Goal: Task Accomplishment & Management: Use online tool/utility

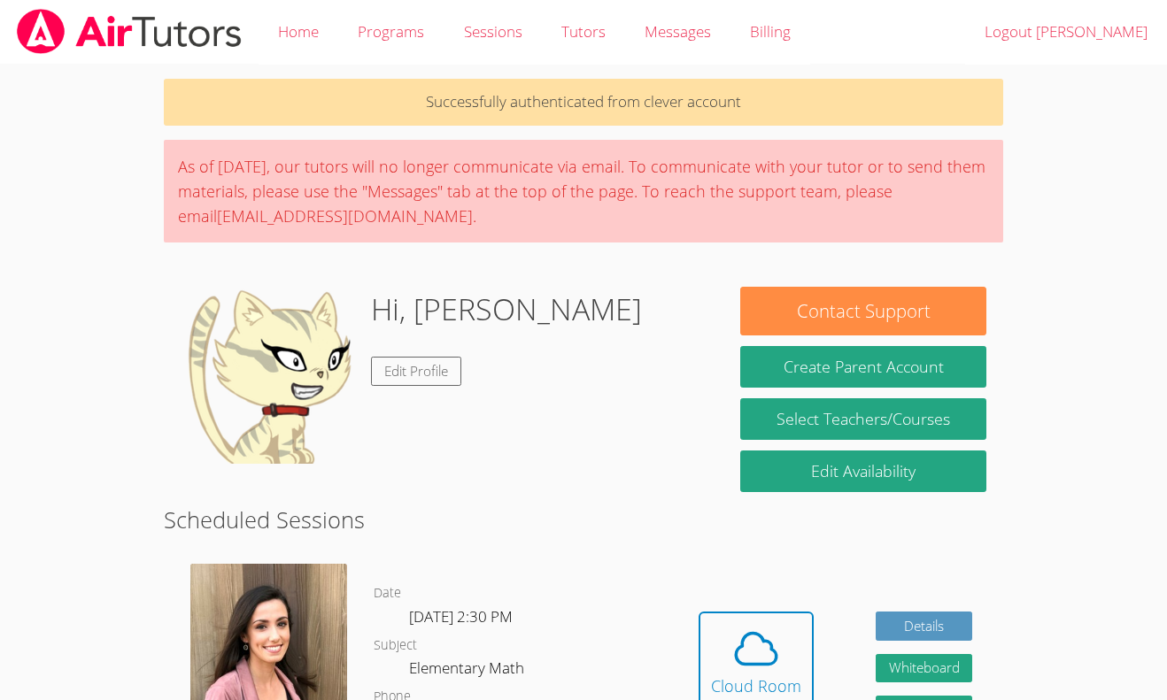
click at [250, 430] on img at bounding box center [268, 375] width 177 height 177
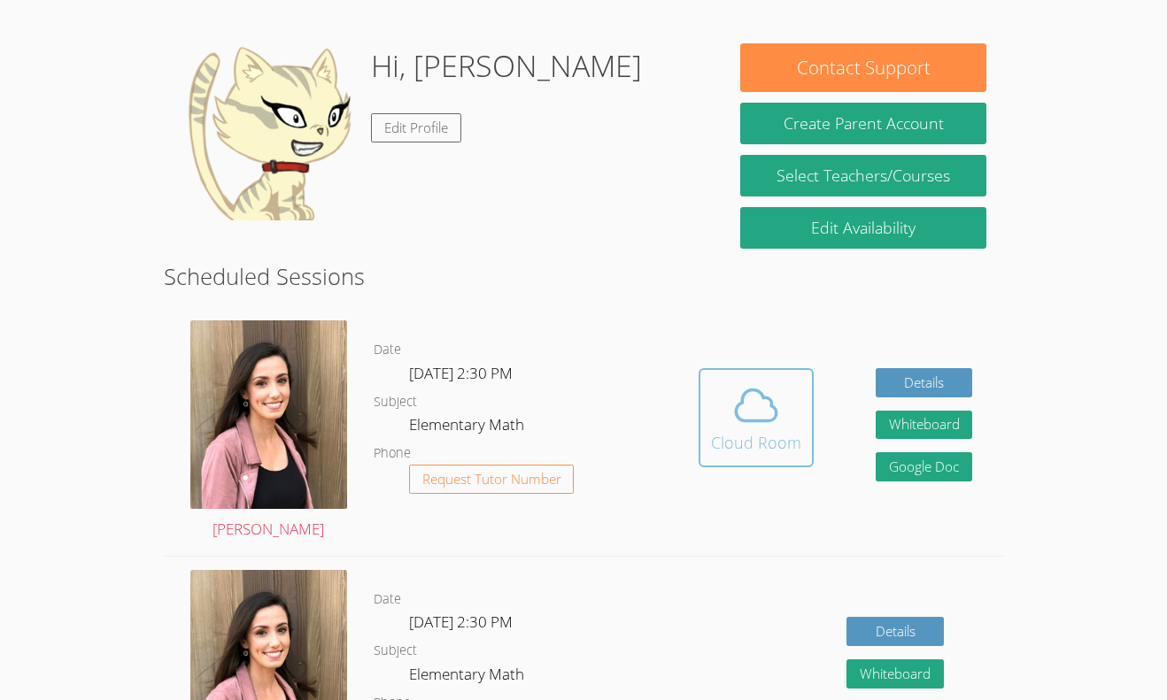
scroll to position [239, 0]
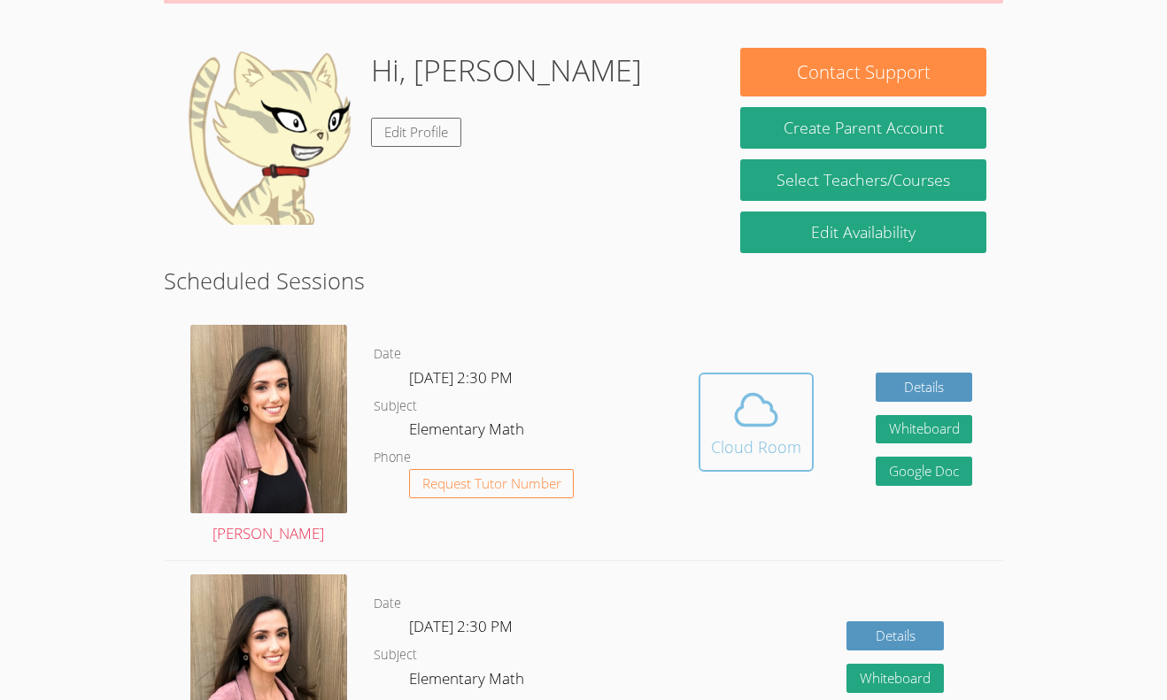
click at [742, 436] on div "Cloud Room" at bounding box center [756, 447] width 90 height 25
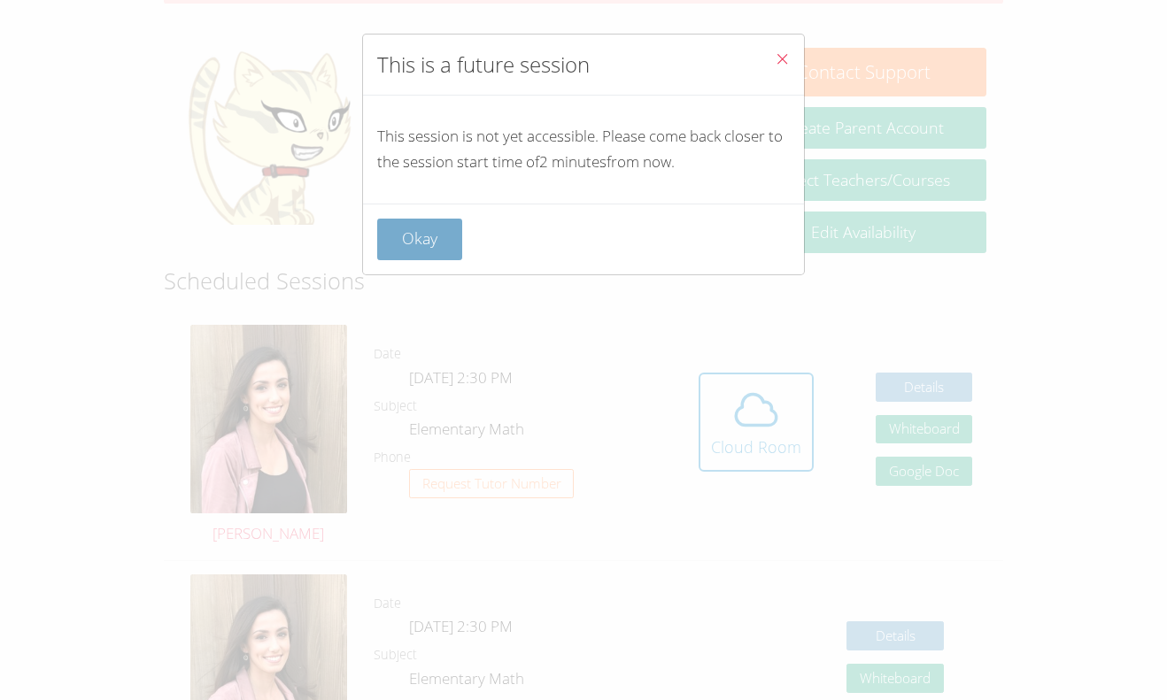
click at [408, 237] on button "Okay" at bounding box center [419, 240] width 85 height 42
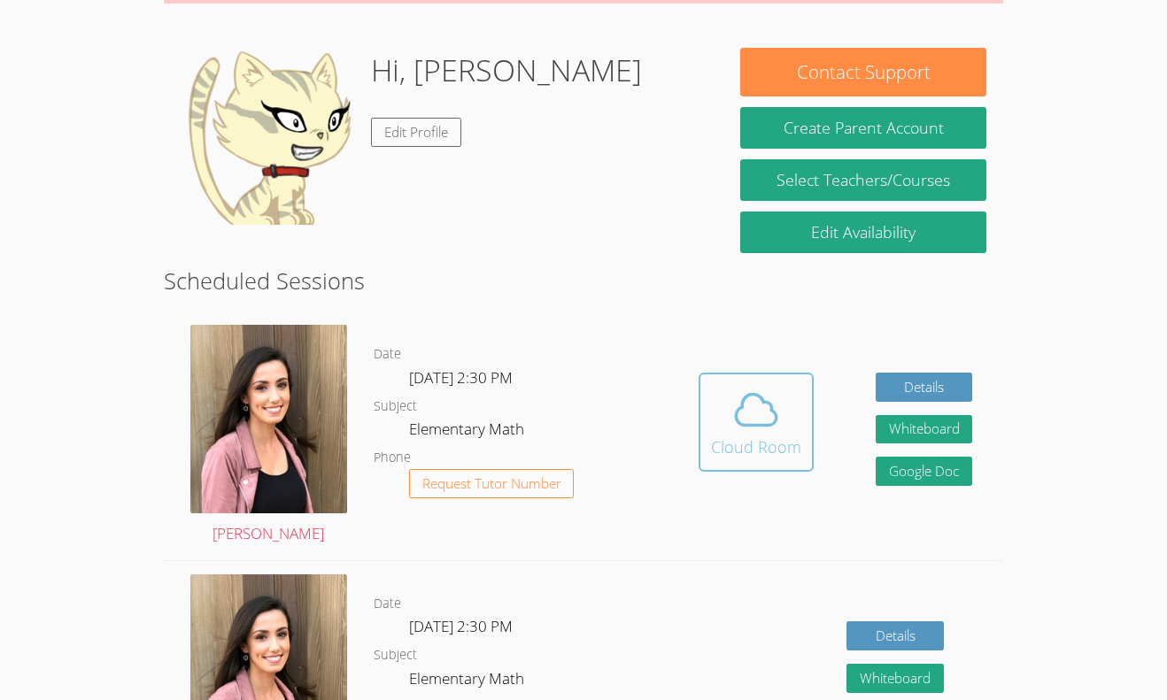
click at [704, 414] on button "Cloud Room" at bounding box center [755, 422] width 115 height 99
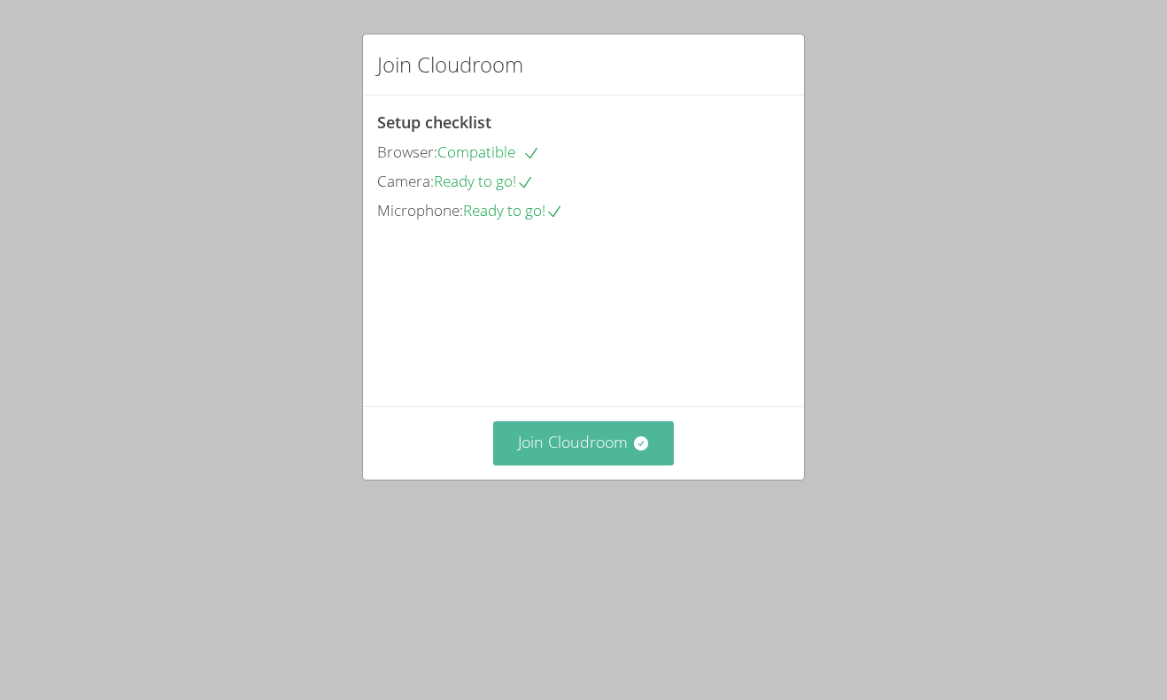
click at [593, 465] on button "Join Cloudroom" at bounding box center [583, 442] width 181 height 43
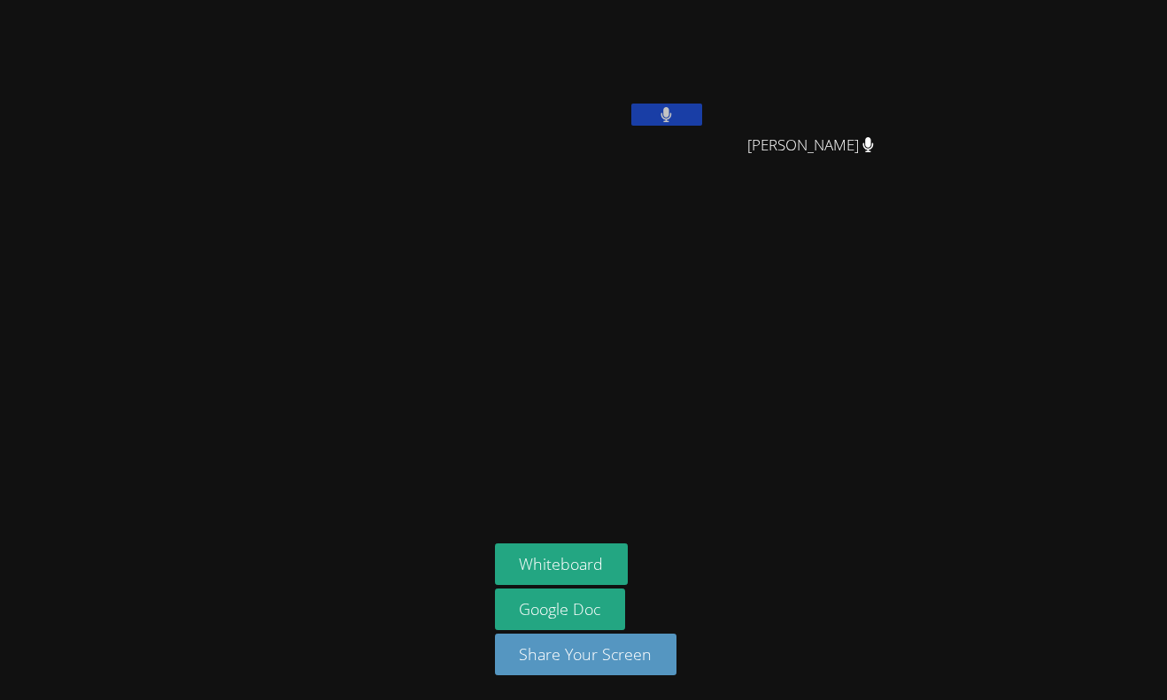
click at [661, 116] on icon at bounding box center [666, 114] width 11 height 15
click at [661, 116] on icon at bounding box center [666, 114] width 19 height 15
click at [661, 116] on icon at bounding box center [666, 114] width 11 height 15
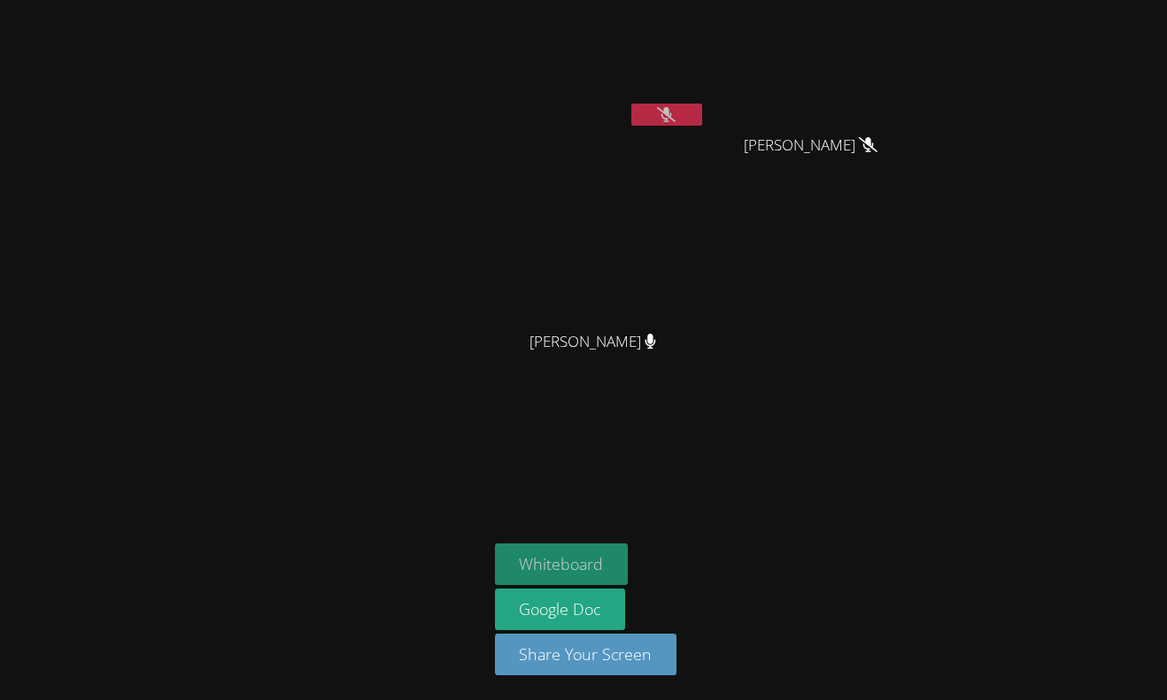
click at [573, 544] on button "Whiteboard" at bounding box center [562, 564] width 134 height 42
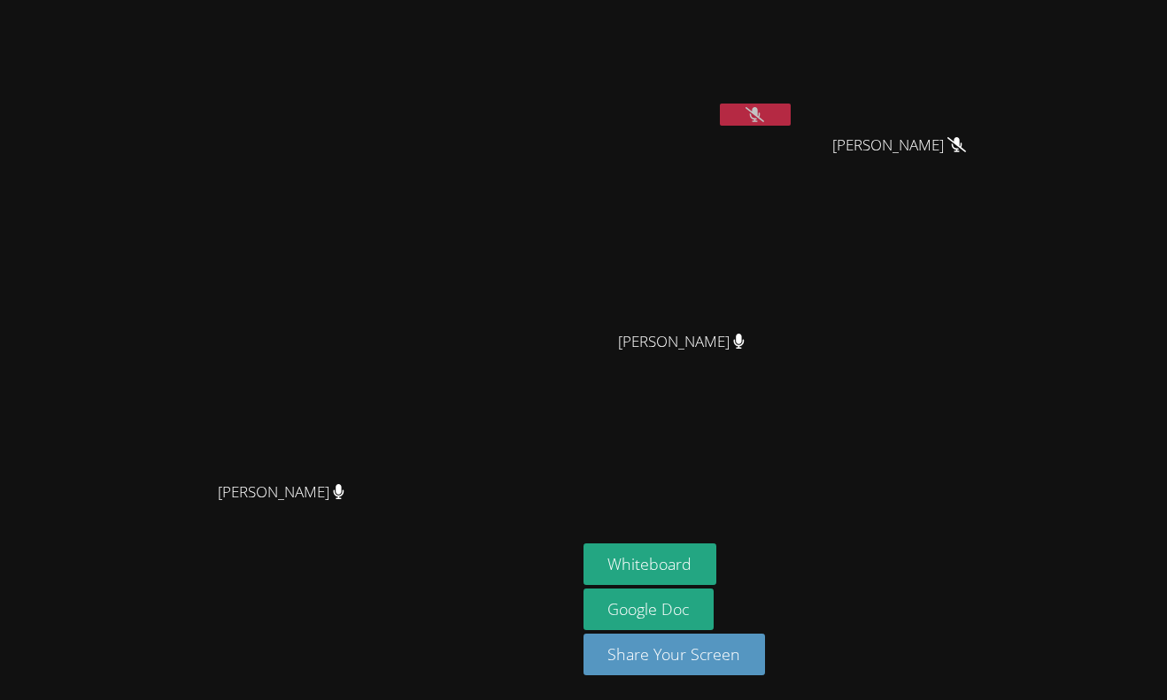
click at [790, 114] on button at bounding box center [755, 115] width 71 height 22
click at [764, 119] on icon at bounding box center [754, 114] width 19 height 15
click at [760, 119] on icon at bounding box center [755, 114] width 12 height 15
click at [790, 106] on button at bounding box center [755, 115] width 71 height 22
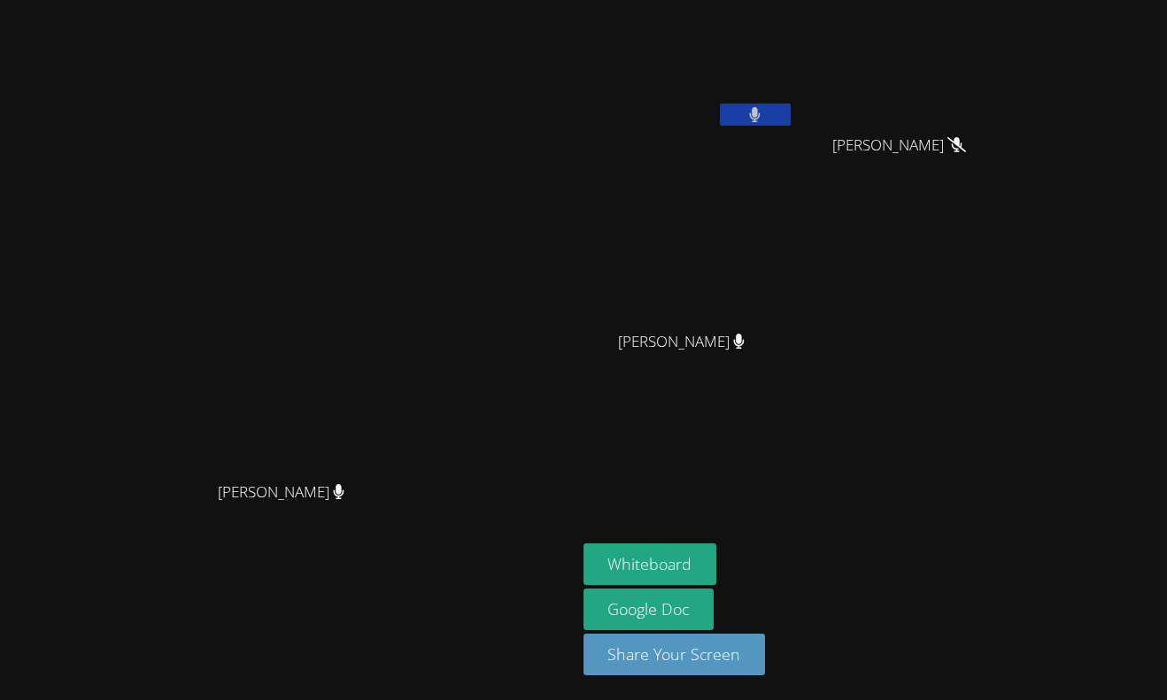
click at [790, 109] on button at bounding box center [755, 115] width 71 height 22
click at [764, 117] on icon at bounding box center [754, 114] width 19 height 15
click at [760, 117] on icon at bounding box center [755, 114] width 12 height 15
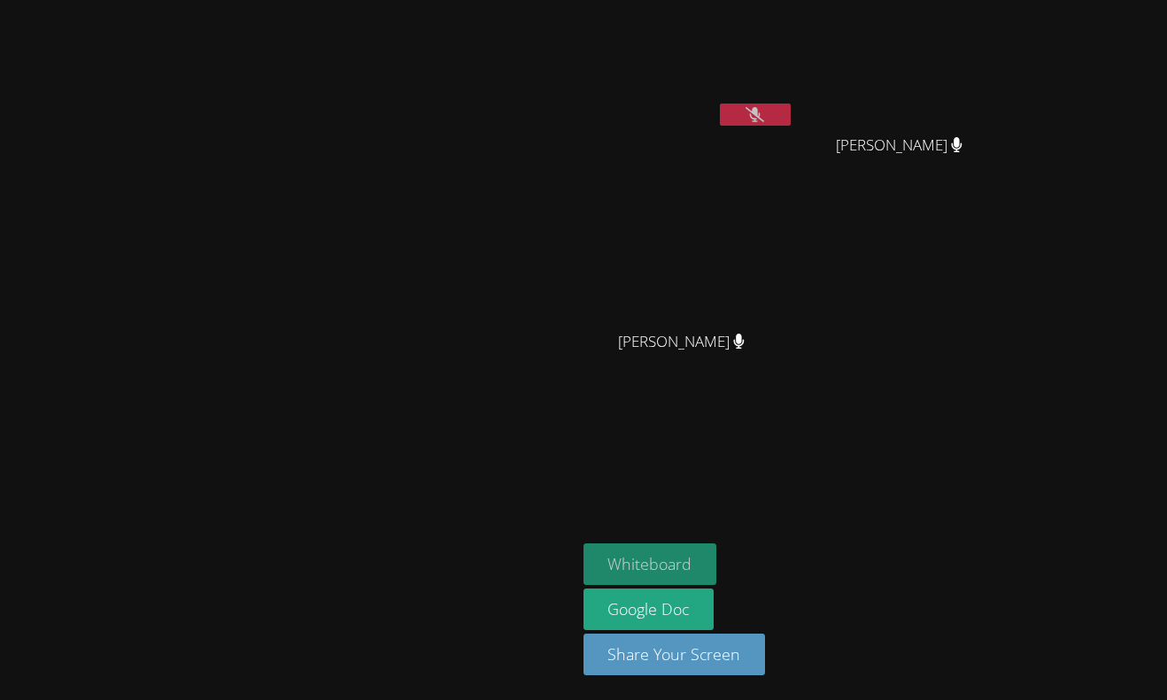
click at [717, 545] on button "Whiteboard" at bounding box center [650, 564] width 134 height 42
click at [764, 117] on icon at bounding box center [754, 114] width 19 height 15
click at [790, 109] on button at bounding box center [755, 115] width 71 height 22
click at [764, 107] on icon at bounding box center [754, 114] width 19 height 15
click at [760, 111] on icon at bounding box center [755, 114] width 11 height 15
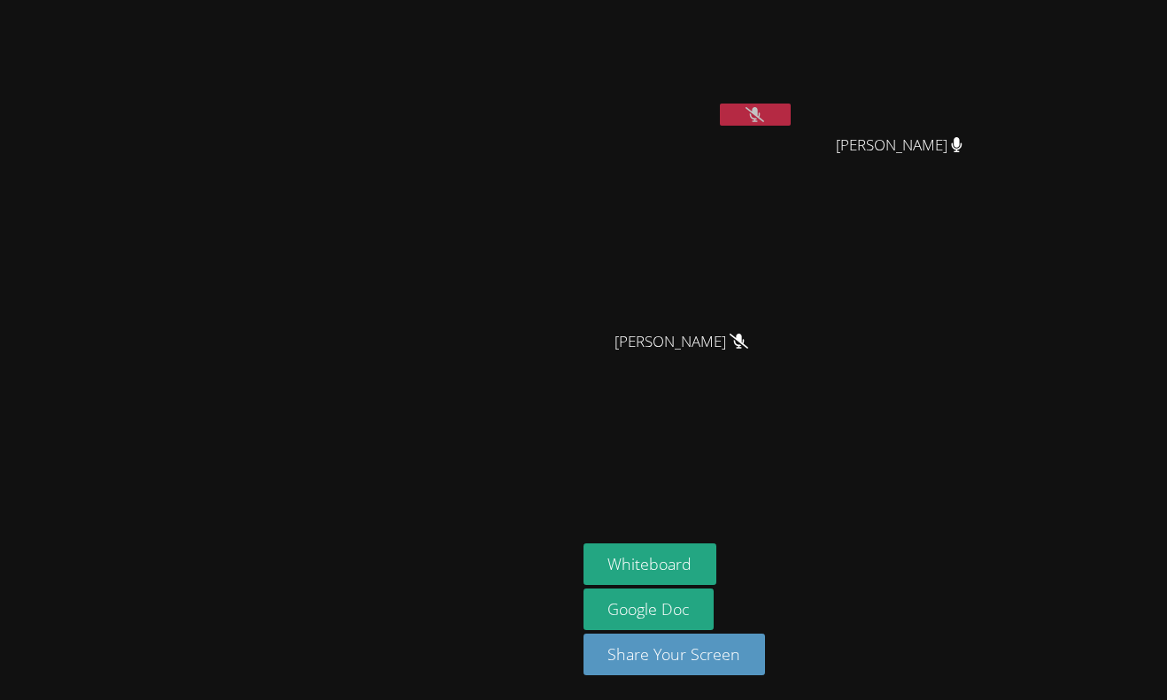
click at [790, 110] on button at bounding box center [755, 115] width 71 height 22
click at [790, 112] on button at bounding box center [755, 115] width 71 height 22
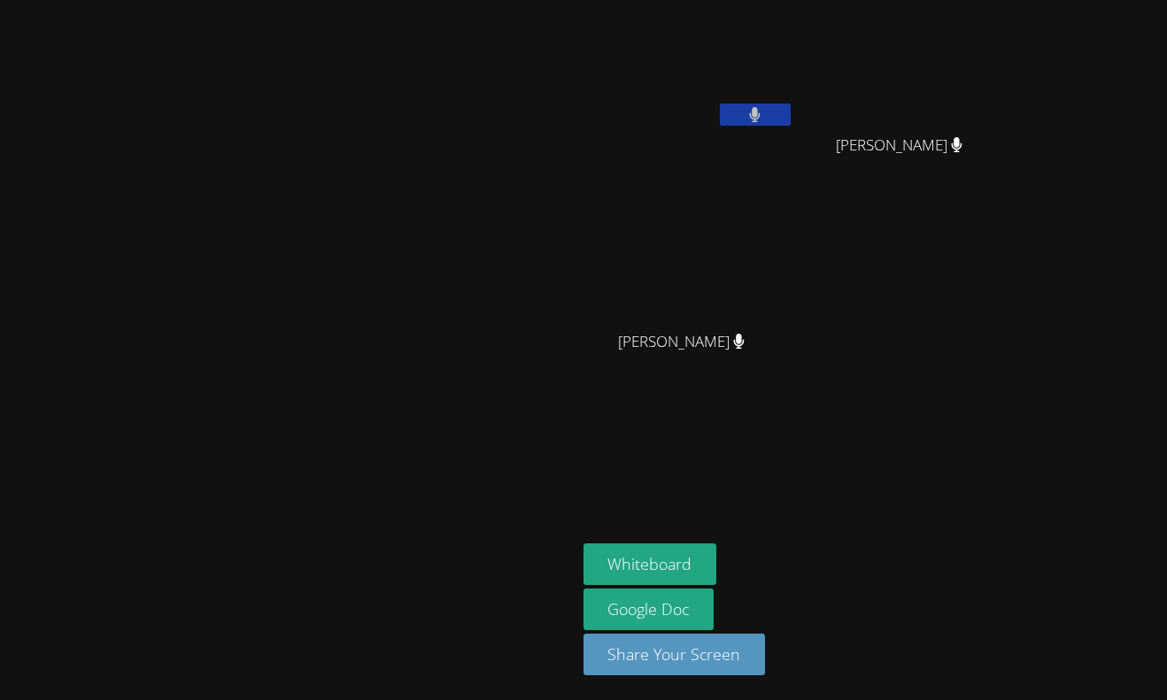
click at [790, 112] on button at bounding box center [755, 115] width 71 height 22
click at [764, 107] on icon at bounding box center [754, 114] width 19 height 15
click at [760, 108] on icon at bounding box center [755, 114] width 12 height 15
click at [764, 112] on icon at bounding box center [754, 114] width 19 height 15
click at [760, 112] on icon at bounding box center [755, 114] width 12 height 15
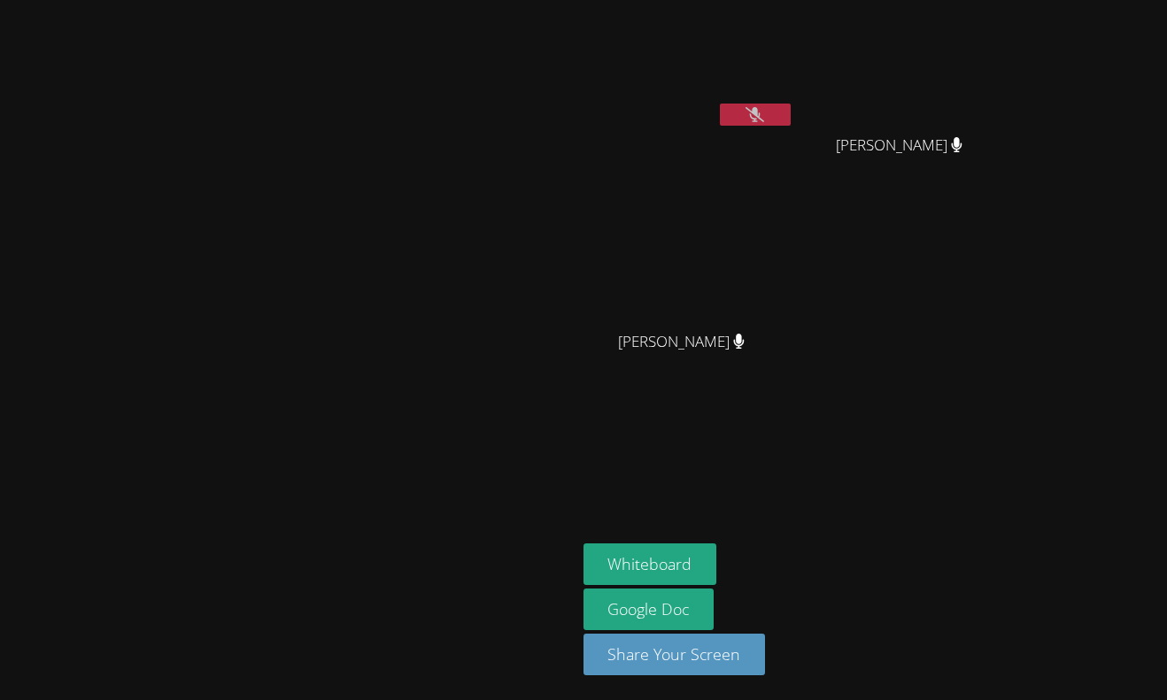
click at [790, 104] on button at bounding box center [755, 115] width 71 height 22
click at [790, 112] on button at bounding box center [755, 115] width 71 height 22
click at [790, 107] on button at bounding box center [755, 115] width 71 height 22
click at [790, 108] on button at bounding box center [755, 115] width 71 height 22
click at [764, 116] on icon at bounding box center [754, 114] width 19 height 15
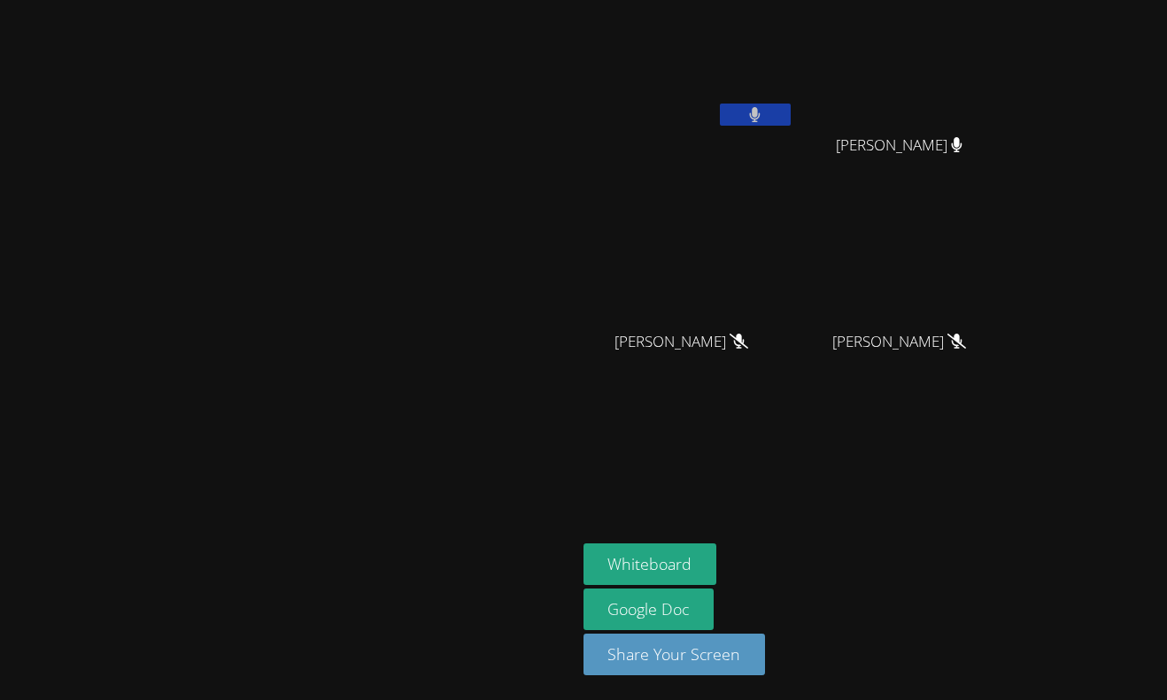
click at [760, 116] on icon at bounding box center [755, 114] width 11 height 15
click at [720, 104] on button at bounding box center [755, 115] width 71 height 22
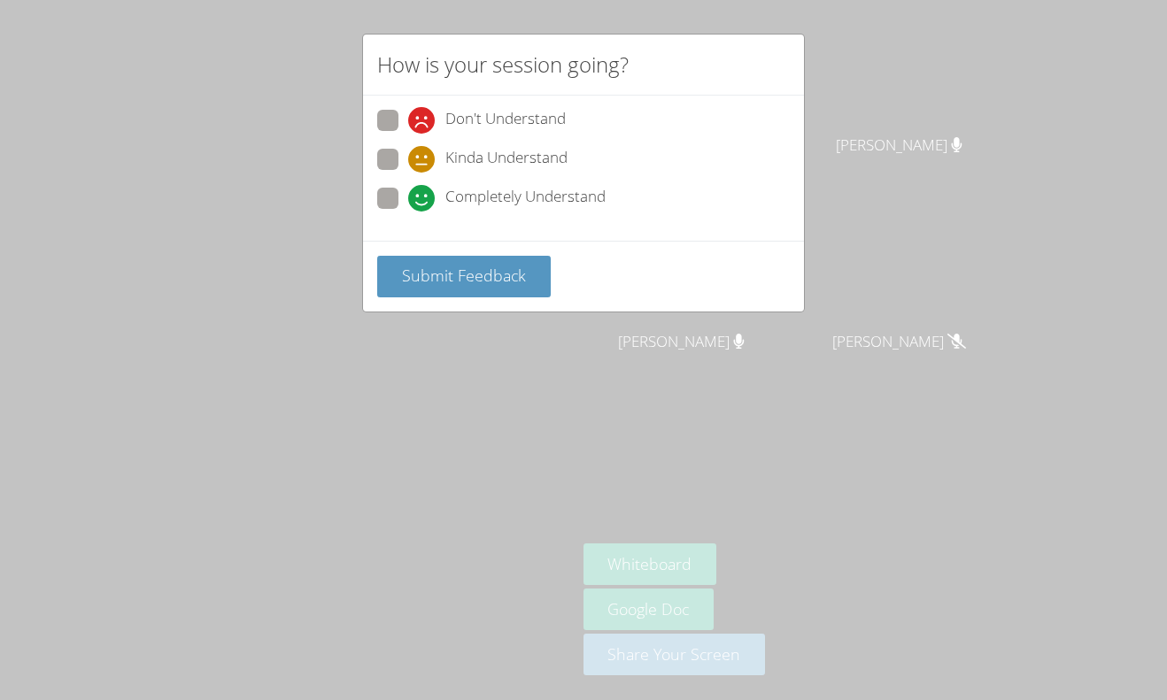
click at [384, 209] on label "Completely Understand" at bounding box center [491, 200] width 228 height 24
click at [408, 203] on input "Completely Understand" at bounding box center [415, 195] width 15 height 15
radio input "true"
click at [428, 268] on span "Submit Feedback" at bounding box center [464, 275] width 124 height 21
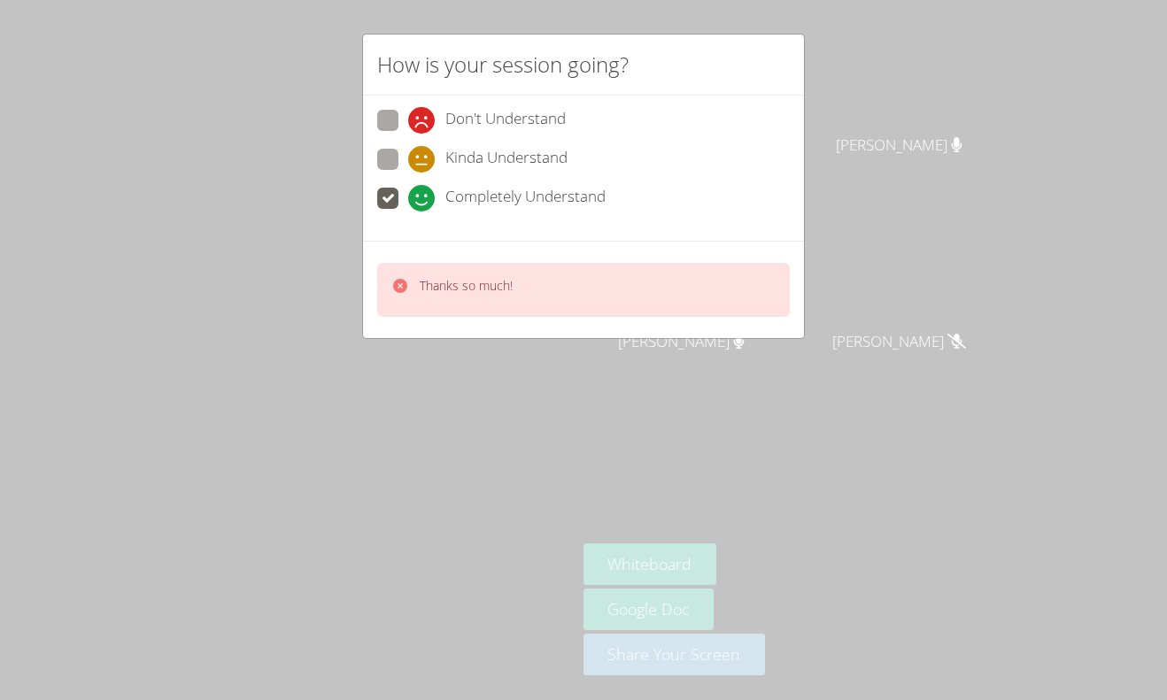
click at [882, 454] on div "How is your session going? Don't Understand Kinda Understand Completely Underst…" at bounding box center [583, 350] width 1167 height 700
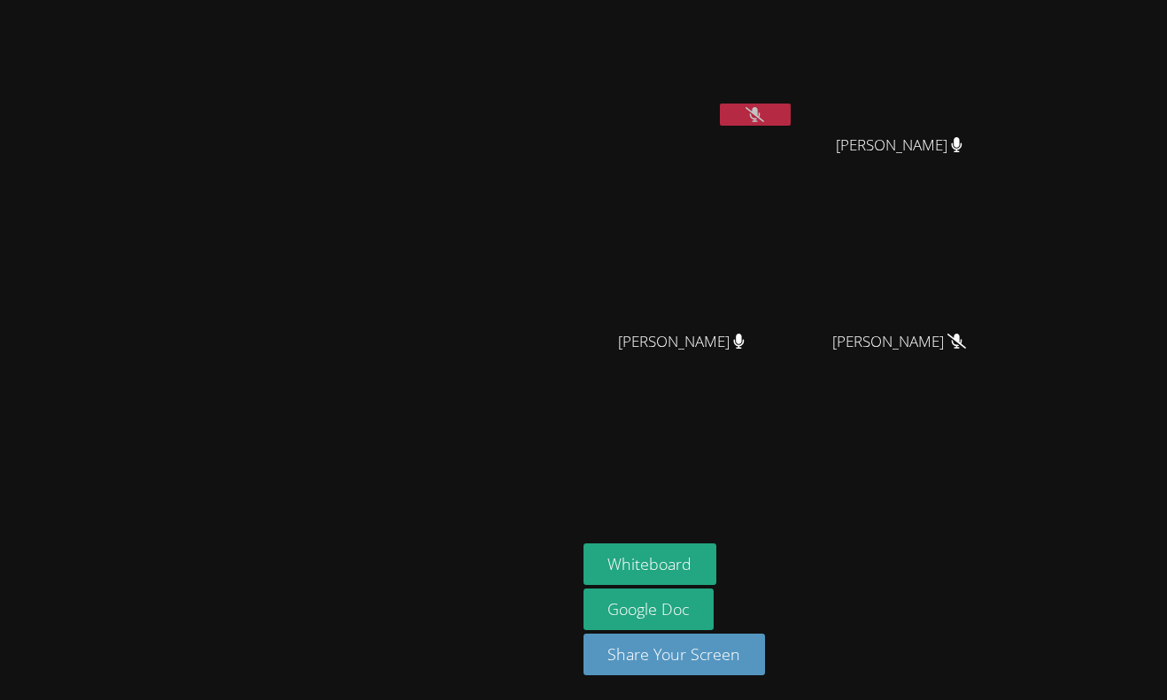
click at [790, 114] on button at bounding box center [755, 115] width 71 height 22
click at [790, 111] on button at bounding box center [755, 115] width 71 height 22
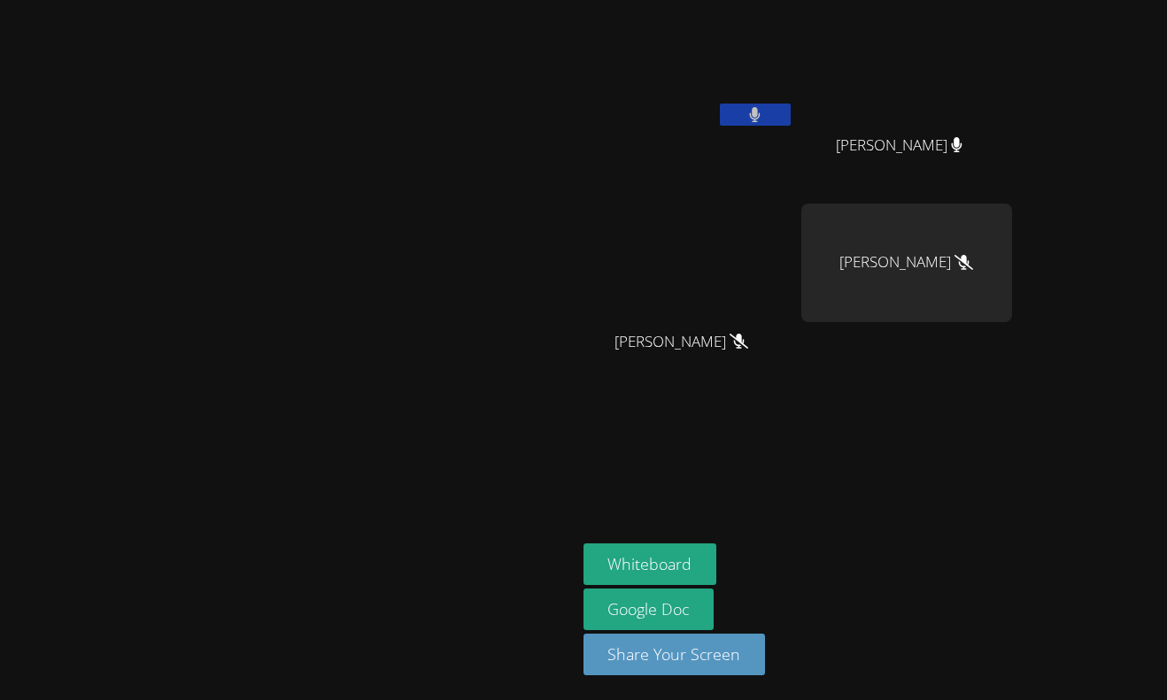
click at [790, 111] on button at bounding box center [755, 115] width 71 height 22
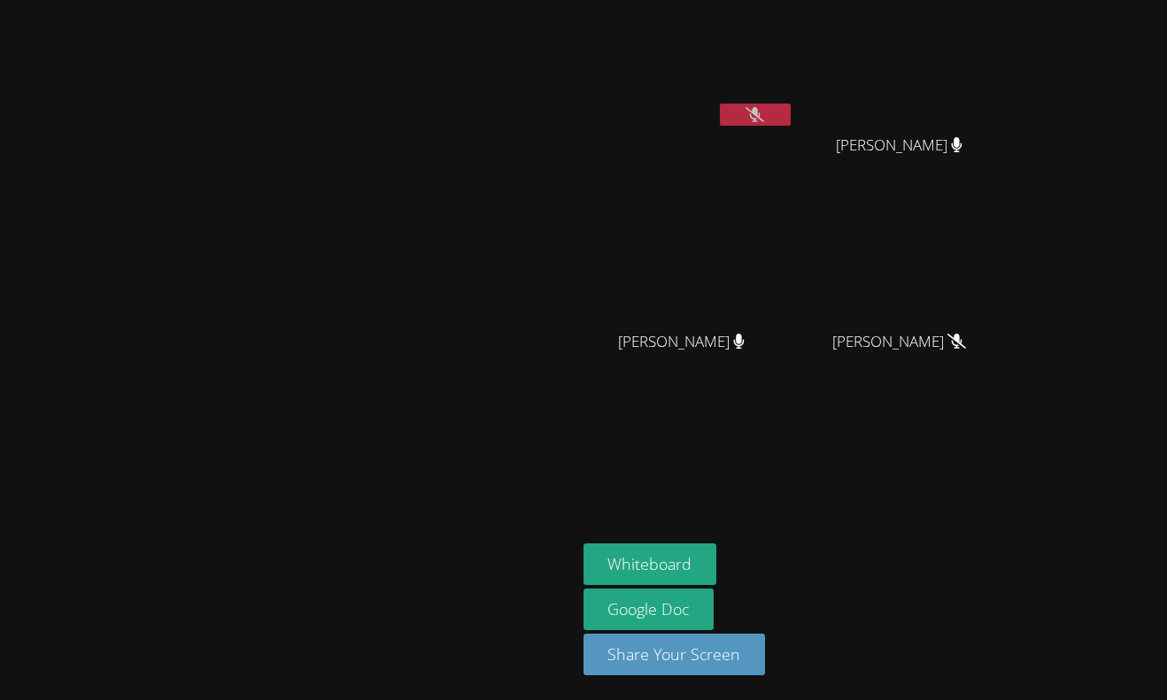
click at [790, 107] on button at bounding box center [755, 115] width 71 height 22
